Goal: Information Seeking & Learning: Learn about a topic

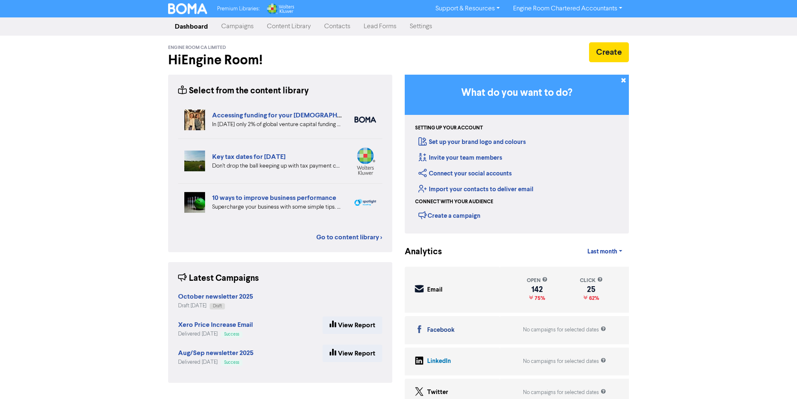
click at [282, 27] on link "Content Library" at bounding box center [288, 26] width 57 height 17
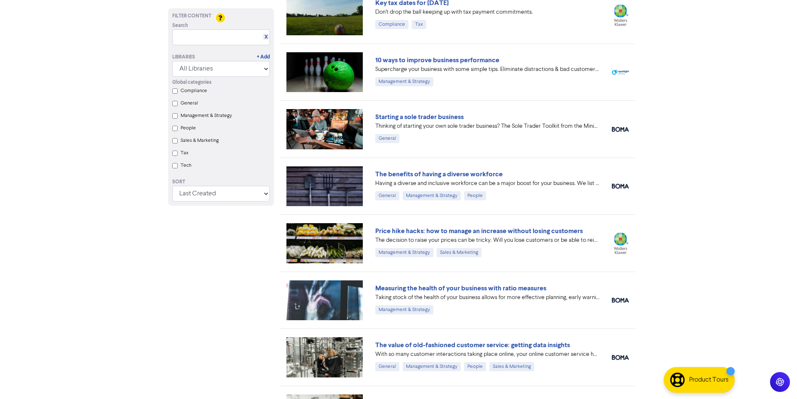
scroll to position [130, 0]
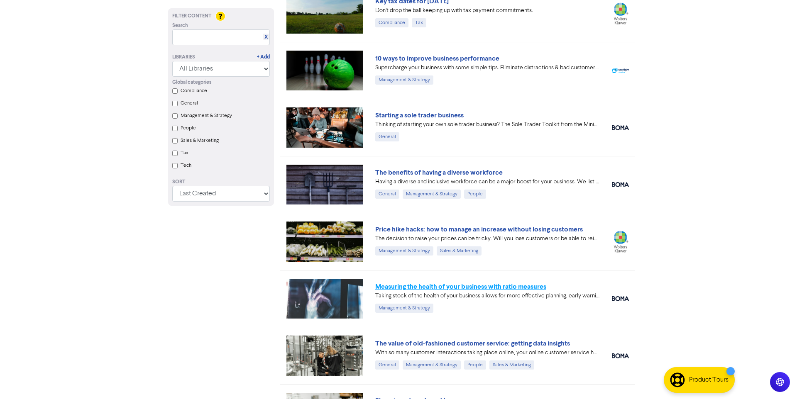
click at [440, 287] on link "Measuring the health of your business with ratio measures" at bounding box center [460, 287] width 171 height 8
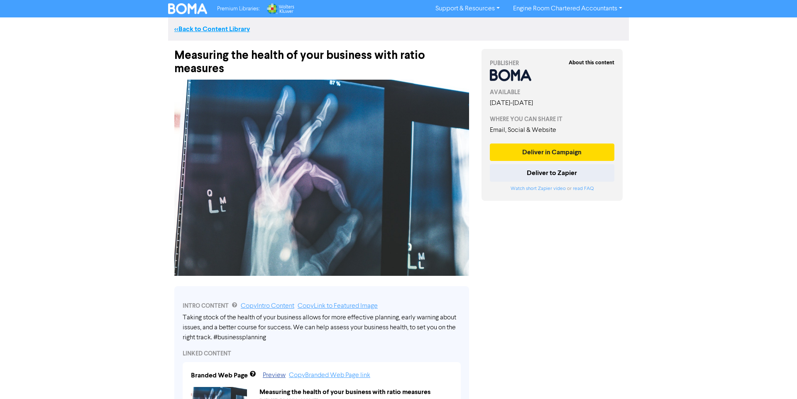
click at [201, 27] on link "<< Back to Content Library" at bounding box center [212, 29] width 76 height 8
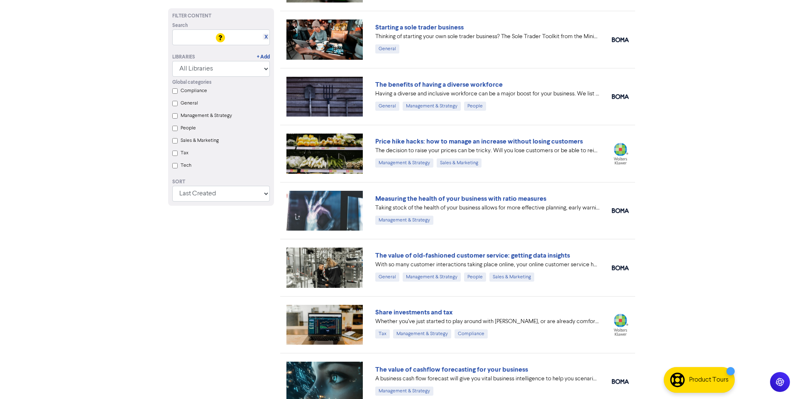
scroll to position [247, 0]
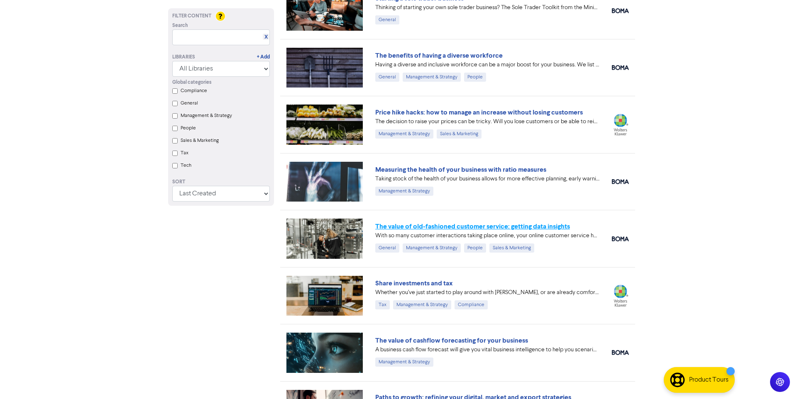
click at [438, 227] on link "The value of old-fashioned customer service: getting data insights" at bounding box center [472, 226] width 195 height 8
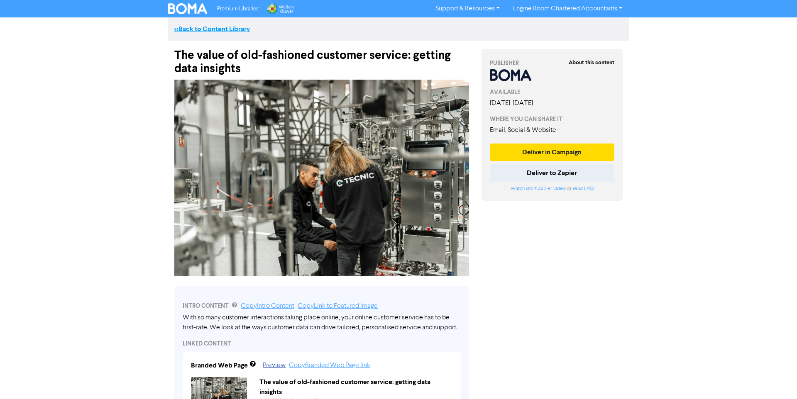
click at [205, 31] on link "<< Back to Content Library" at bounding box center [212, 29] width 76 height 8
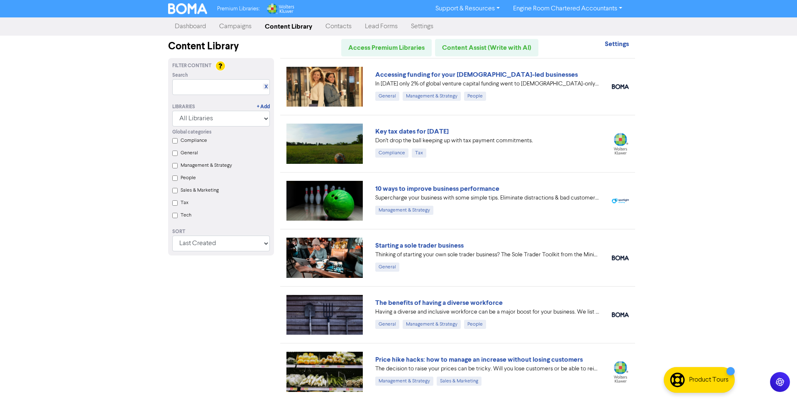
click at [401, 194] on div "Supercharge your business with some simple tips. Eliminate distractions & bad c…" at bounding box center [487, 198] width 224 height 9
click at [404, 191] on link "10 ways to improve business performance" at bounding box center [437, 189] width 124 height 8
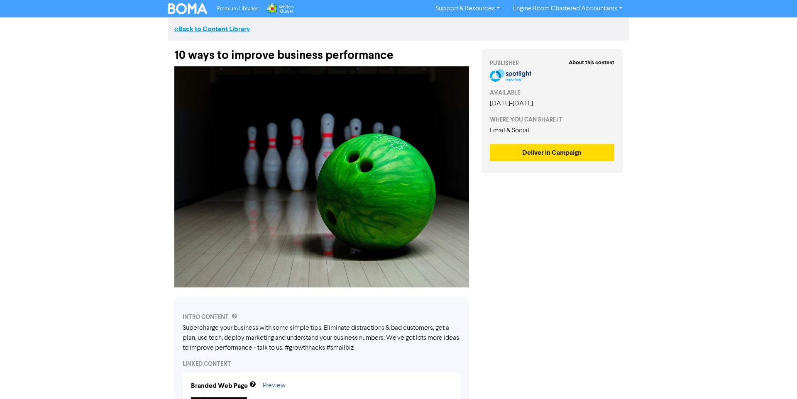
click at [181, 33] on link "<< Back to Content Library" at bounding box center [212, 29] width 76 height 8
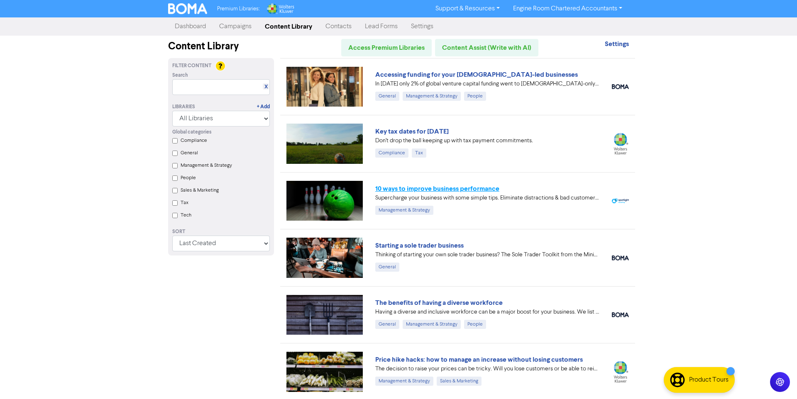
click at [416, 189] on link "10 ways to improve business performance" at bounding box center [437, 189] width 124 height 8
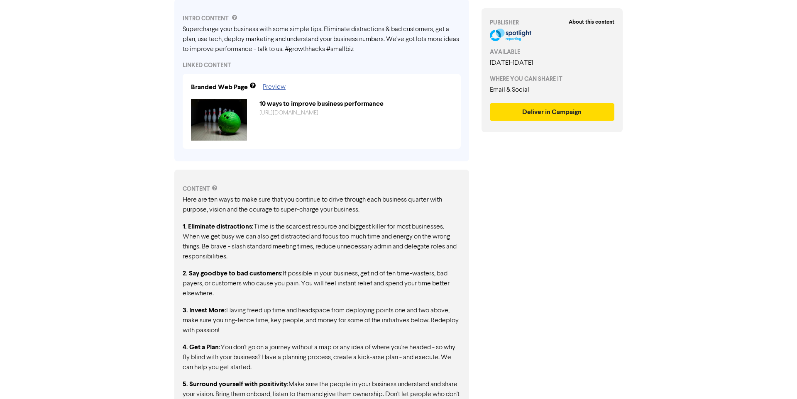
scroll to position [300, 0]
drag, startPoint x: 195, startPoint y: 187, endPoint x: 191, endPoint y: 189, distance: 4.3
click at [195, 187] on div "CONTENT" at bounding box center [322, 187] width 278 height 9
drag, startPoint x: 183, startPoint y: 196, endPoint x: 290, endPoint y: 355, distance: 191.2
click at [284, 357] on div "Here are ten ways to make sure that you continue to drive through each business…" at bounding box center [322, 392] width 278 height 399
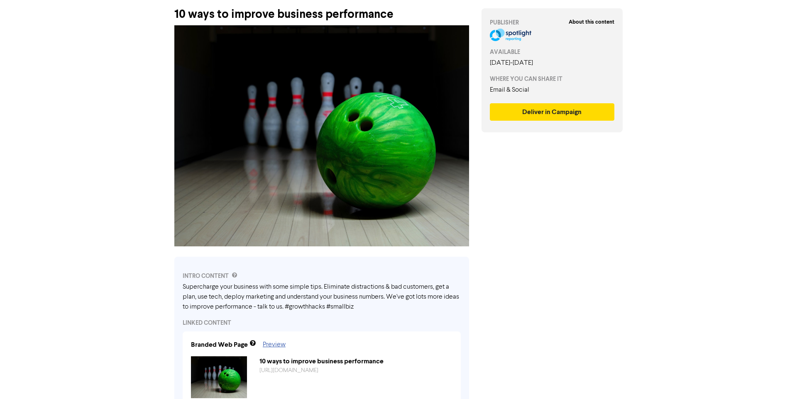
scroll to position [17, 0]
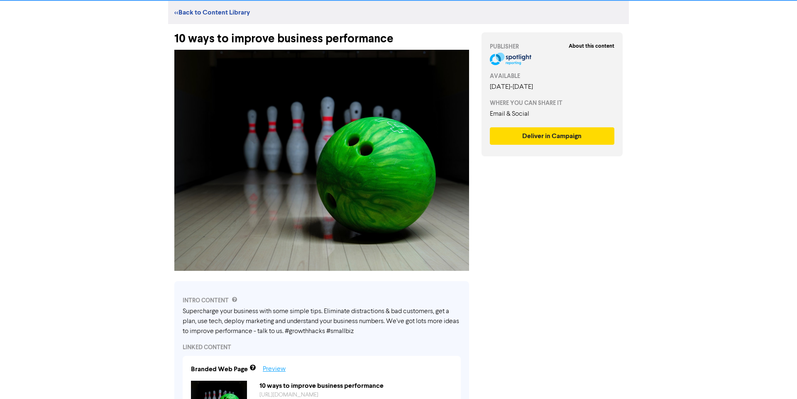
click at [275, 366] on link "Preview" at bounding box center [274, 369] width 23 height 7
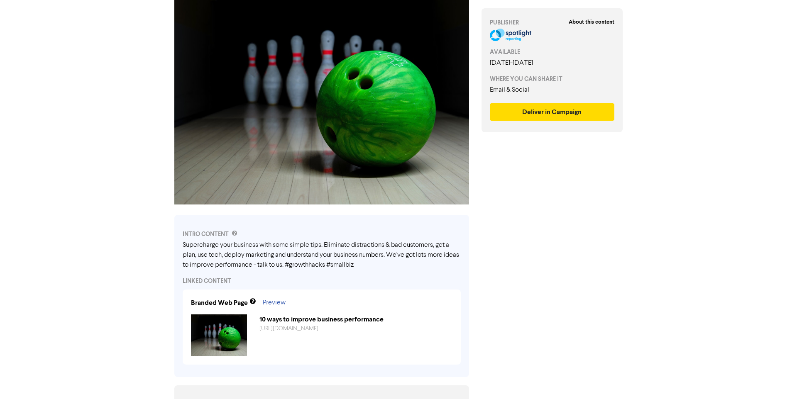
scroll to position [0, 0]
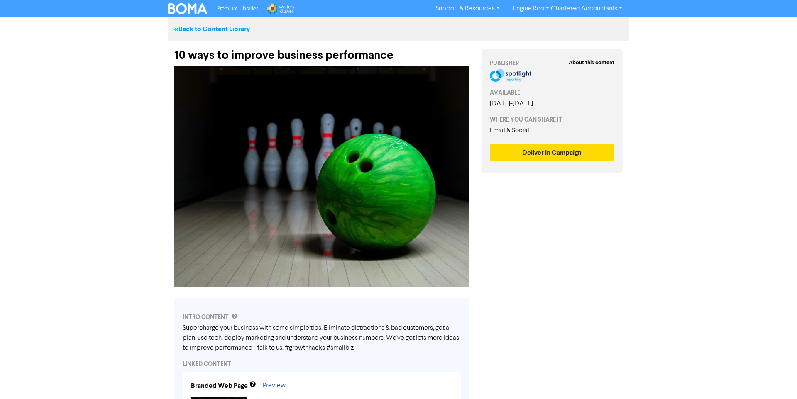
click at [200, 27] on link "<< Back to Content Library" at bounding box center [212, 29] width 76 height 8
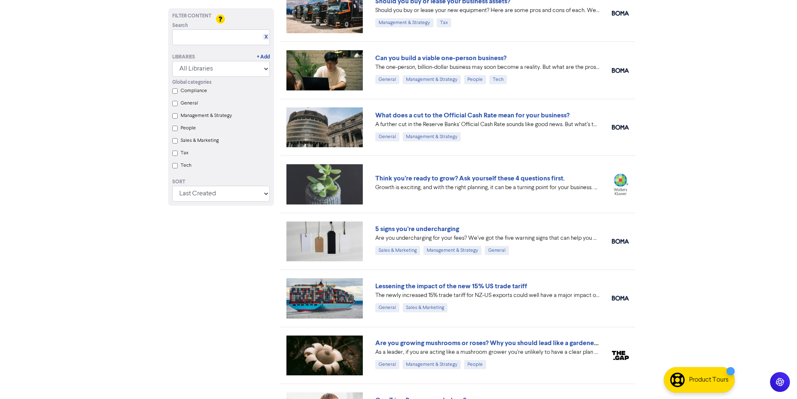
scroll to position [1276, 0]
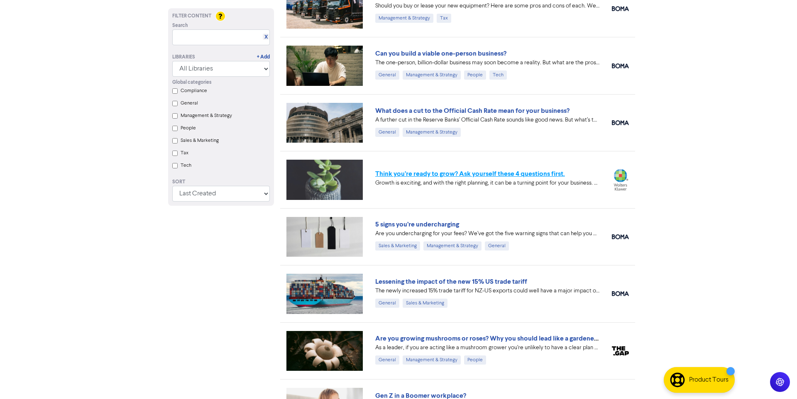
click at [407, 176] on link "Think you’re ready to grow? Ask yourself these 4 questions first." at bounding box center [470, 174] width 190 height 8
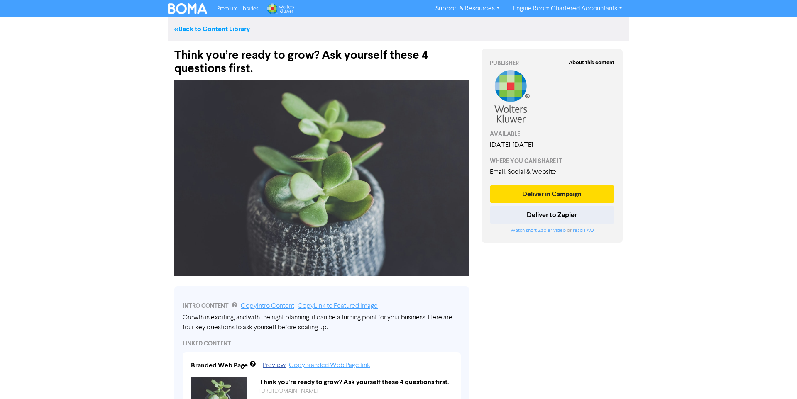
click at [206, 31] on link "<< Back to Content Library" at bounding box center [212, 29] width 76 height 8
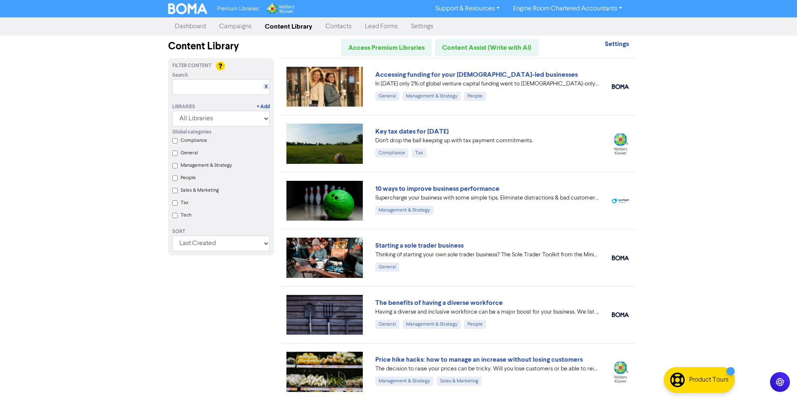
click at [230, 25] on link "Campaigns" at bounding box center [235, 26] width 46 height 17
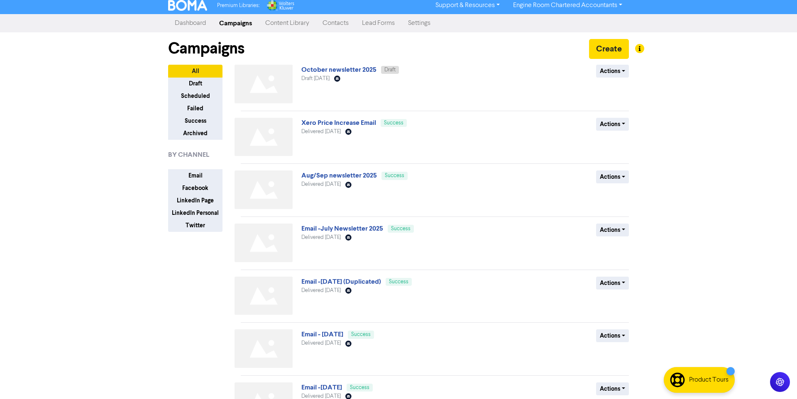
scroll to position [4, 0]
click at [196, 83] on button "Draft" at bounding box center [195, 83] width 54 height 13
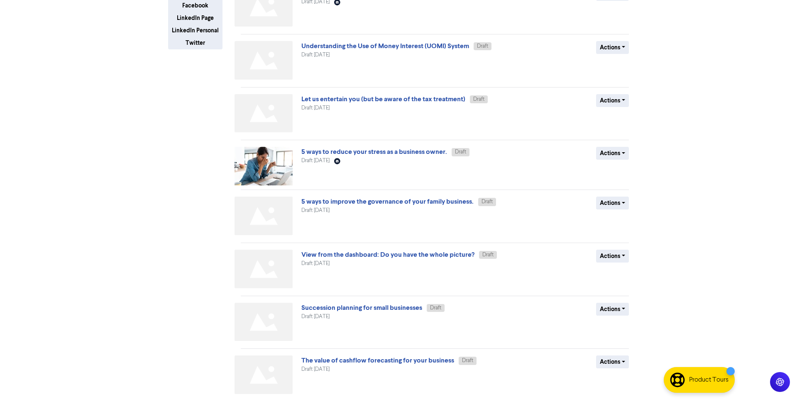
scroll to position [218, 0]
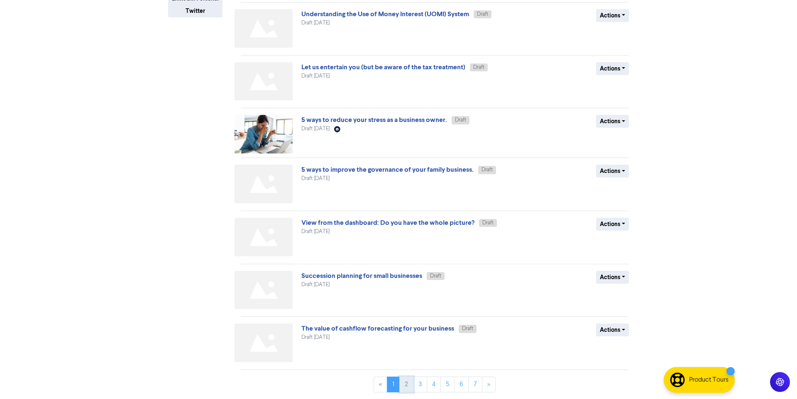
click at [405, 380] on link "2" at bounding box center [406, 385] width 14 height 16
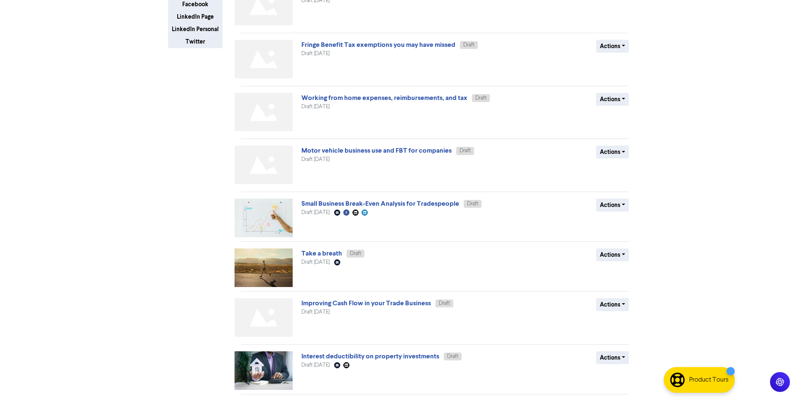
scroll to position [212, 0]
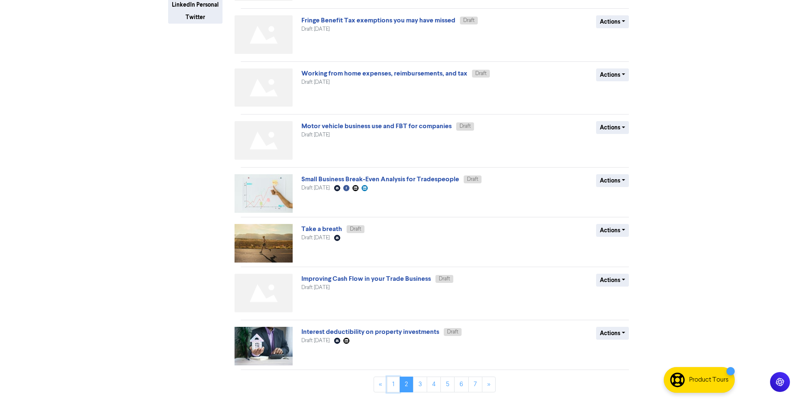
drag, startPoint x: 390, startPoint y: 379, endPoint x: 396, endPoint y: 377, distance: 7.0
click at [390, 379] on link "1" at bounding box center [393, 385] width 13 height 16
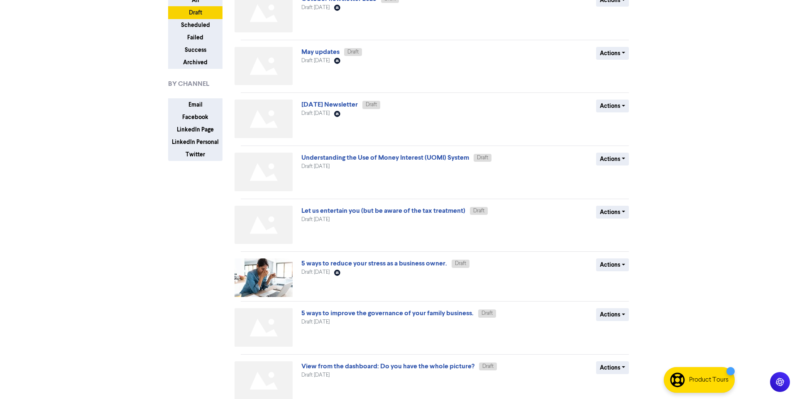
scroll to position [218, 0]
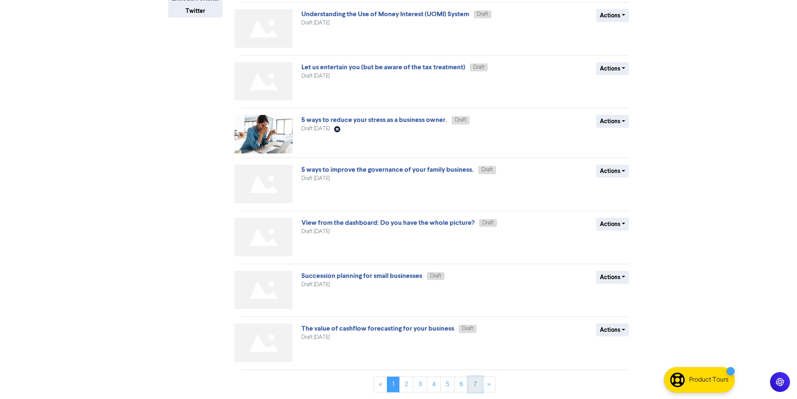
click at [476, 387] on link "7" at bounding box center [475, 385] width 14 height 16
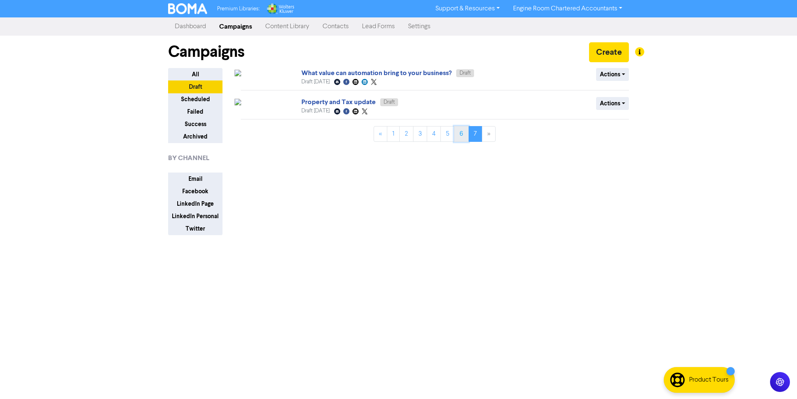
click at [461, 133] on link "6" at bounding box center [461, 134] width 15 height 16
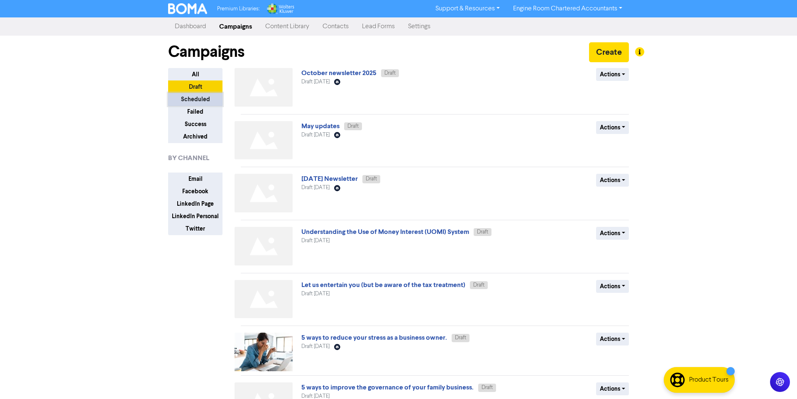
click at [180, 98] on button "Scheduled" at bounding box center [195, 99] width 54 height 13
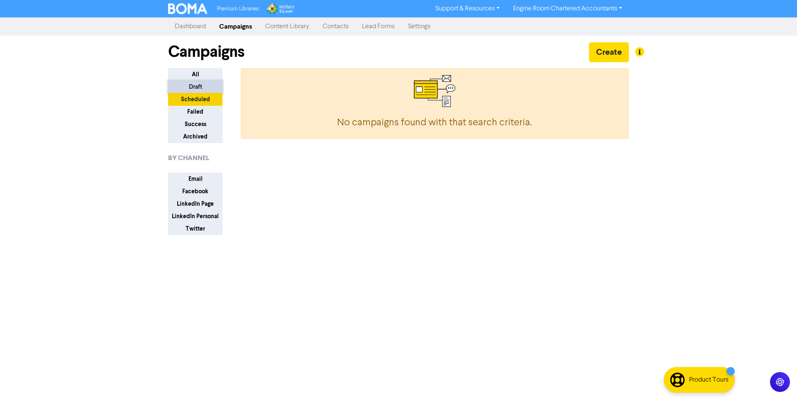
click at [189, 85] on button "Draft" at bounding box center [195, 86] width 54 height 13
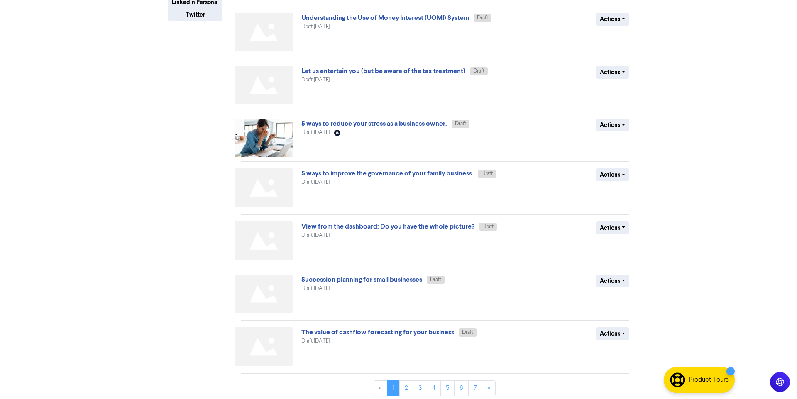
scroll to position [218, 0]
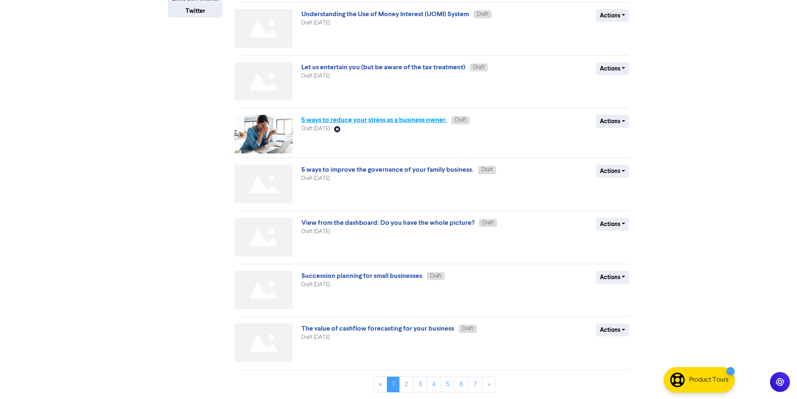
click at [333, 119] on link "5 ways to reduce your stress as a business owner." at bounding box center [374, 120] width 146 height 8
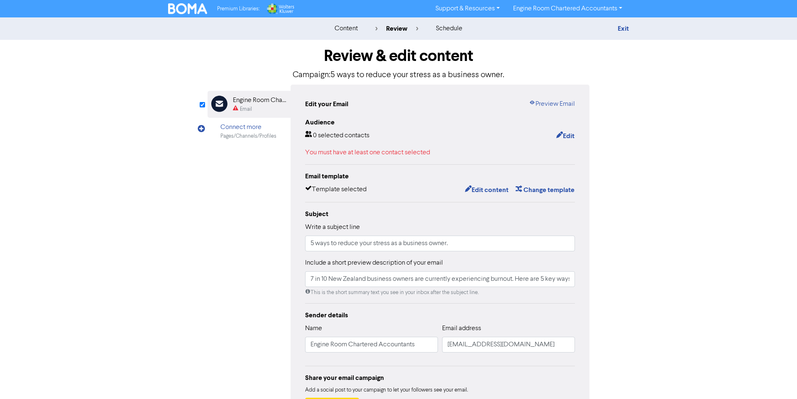
type input "7 in 10 New Zealand business owners are currently experiencing burnout. Here ar…"
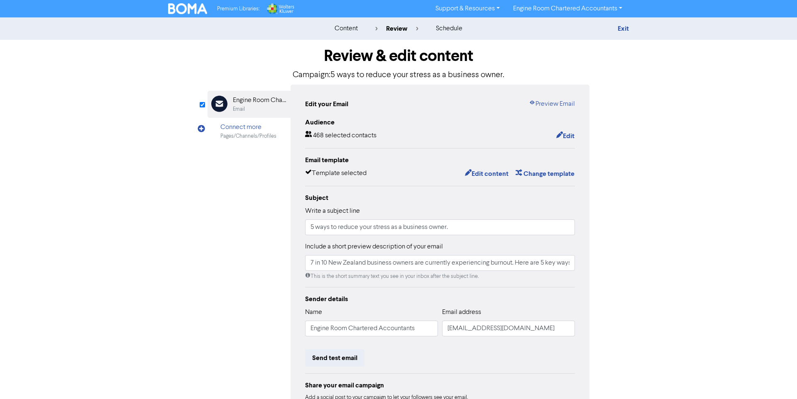
click at [336, 29] on div "content" at bounding box center [345, 29] width 23 height 10
click at [351, 27] on div "content" at bounding box center [345, 29] width 23 height 10
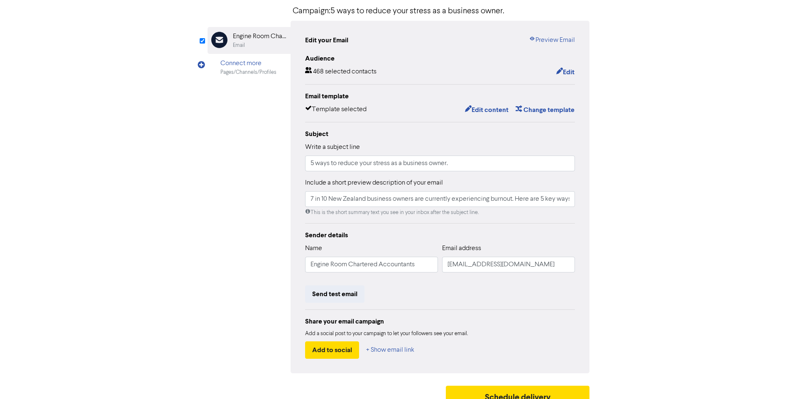
scroll to position [65, 0]
click at [555, 37] on link "Preview Email" at bounding box center [552, 39] width 46 height 10
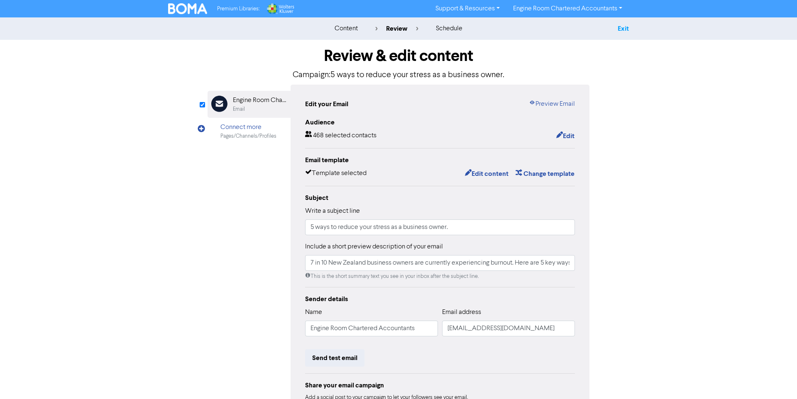
click at [618, 28] on link "Exit" at bounding box center [622, 28] width 11 height 8
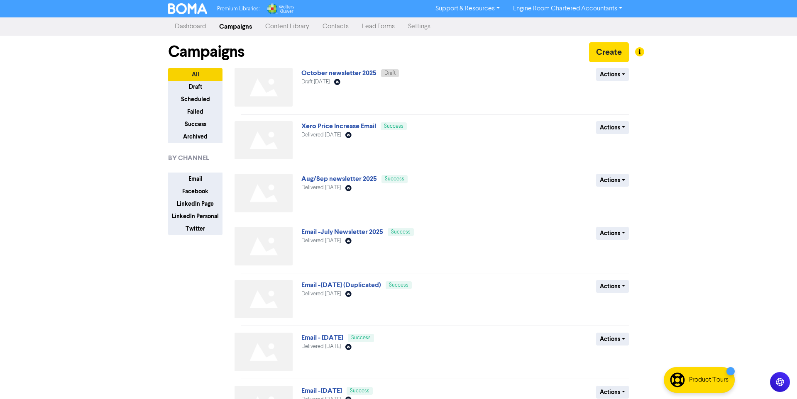
click at [292, 25] on link "Content Library" at bounding box center [286, 26] width 57 height 17
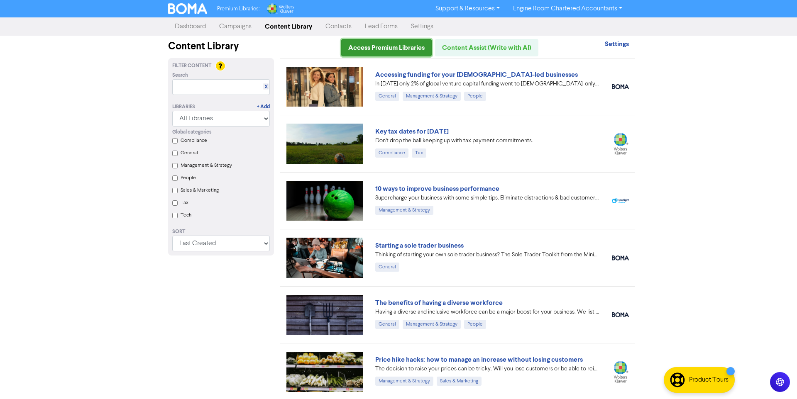
click at [406, 54] on link "Access Premium Libraries" at bounding box center [386, 47] width 90 height 17
click at [210, 246] on select "Last Created First Created Title Ascending Title Descending Library Ascending L…" at bounding box center [220, 244] width 97 height 16
click at [214, 118] on select "All Libraries BOMA Other Partners Wolters Kluwer CCH Premium Xero" at bounding box center [220, 119] width 97 height 16
click at [215, 122] on select "All Libraries BOMA Other Partners Wolters Kluwer CCH Premium Xero" at bounding box center [220, 119] width 97 height 16
select select "Other Partners"
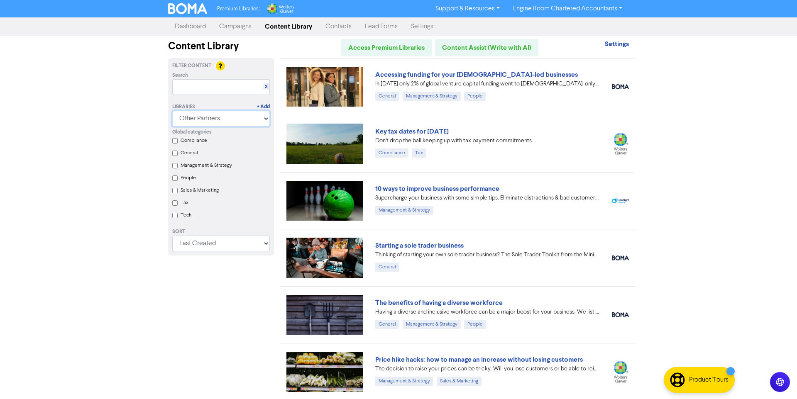
click at [172, 111] on select "All Libraries BOMA Other Partners Wolters Kluwer CCH Premium Xero" at bounding box center [220, 119] width 97 height 16
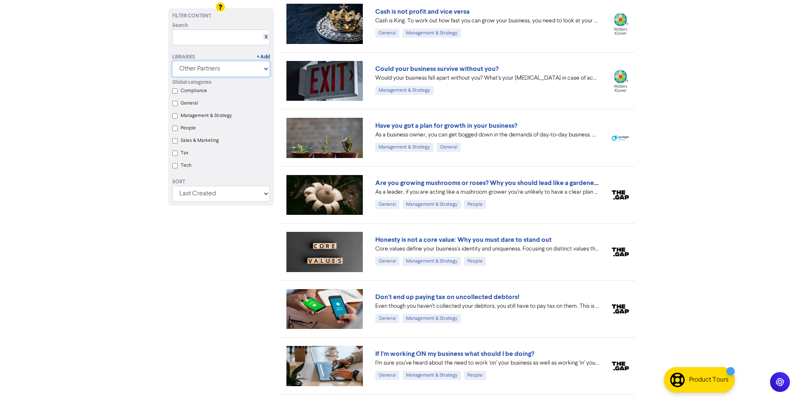
scroll to position [127, 0]
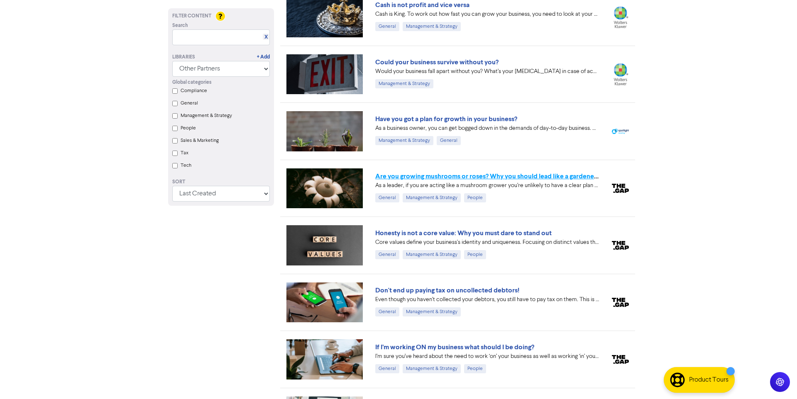
click at [426, 178] on link "Are you growing mushrooms or roses? Why you should lead like a gardener, not a …" at bounding box center [506, 176] width 262 height 8
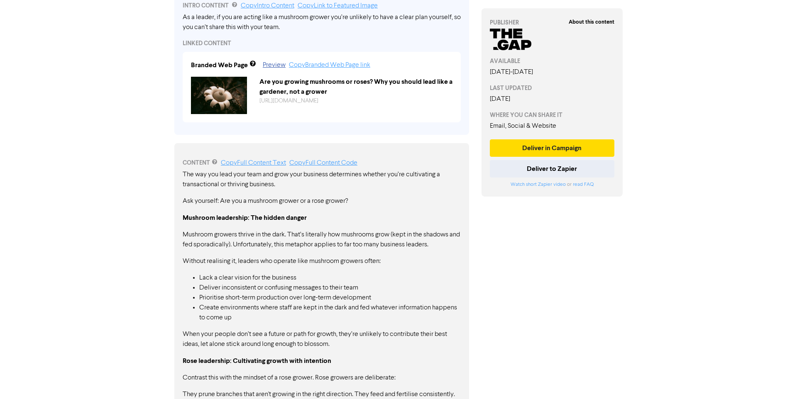
scroll to position [300, 0]
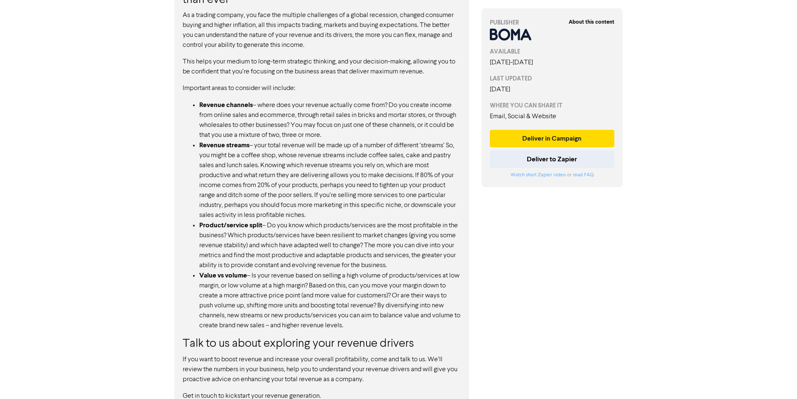
scroll to position [574, 0]
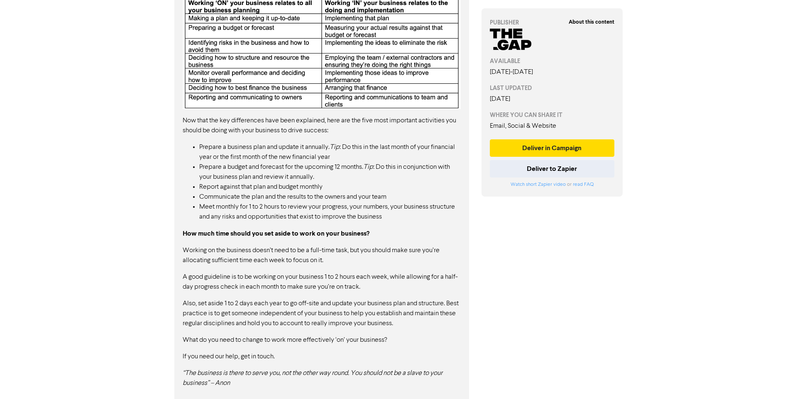
scroll to position [507, 0]
